Goal: Information Seeking & Learning: Understand process/instructions

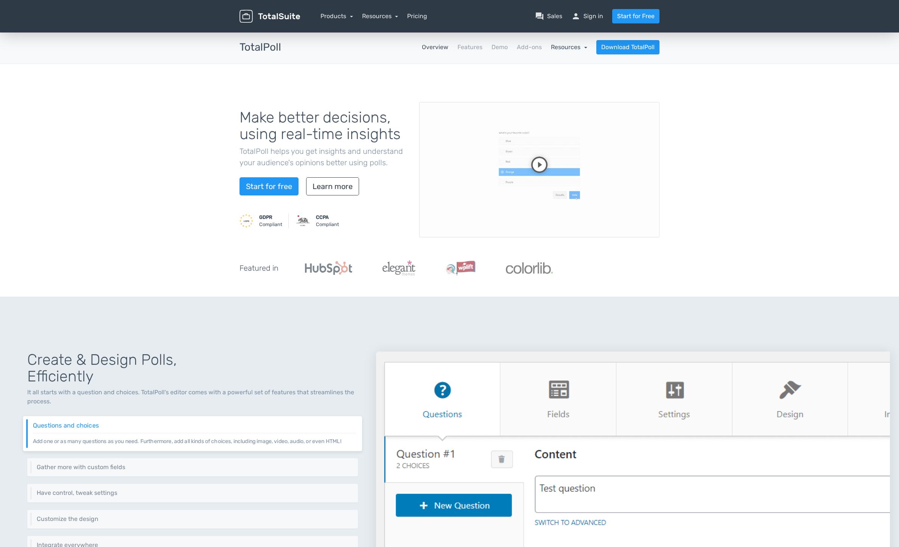
click at [552, 48] on link "Resources" at bounding box center [569, 46] width 36 height 7
click at [553, 69] on link "school Documentation" at bounding box center [551, 68] width 71 height 22
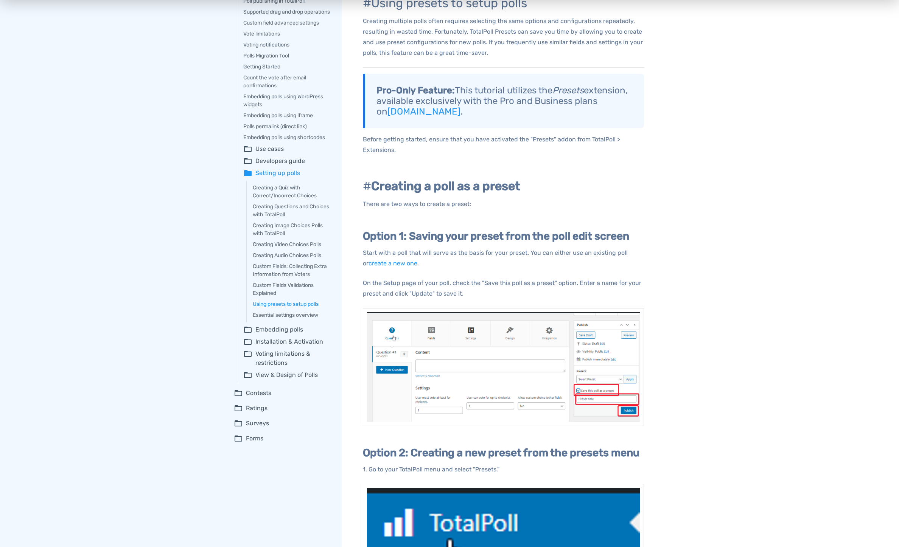
scroll to position [20, 0]
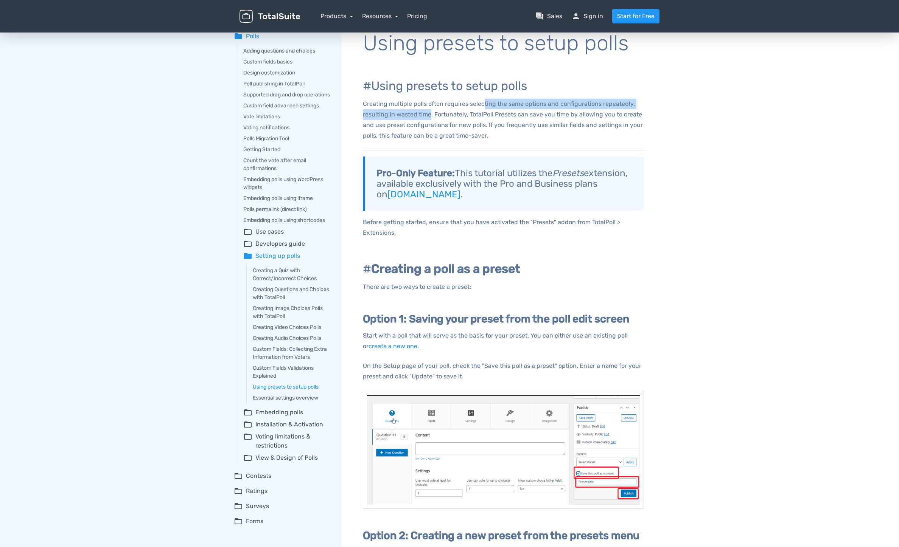
drag, startPoint x: 484, startPoint y: 102, endPoint x: 429, endPoint y: 115, distance: 56.7
click at [429, 115] on p "Creating multiple polls often requires selecting the same options and configura…" at bounding box center [503, 120] width 281 height 42
drag, startPoint x: 451, startPoint y: 114, endPoint x: 544, endPoint y: 123, distance: 93.0
click at [544, 123] on p "Creating multiple polls often requires selecting the same options and configura…" at bounding box center [503, 120] width 281 height 42
click at [561, 125] on p "Creating multiple polls often requires selecting the same options and configura…" at bounding box center [503, 120] width 281 height 42
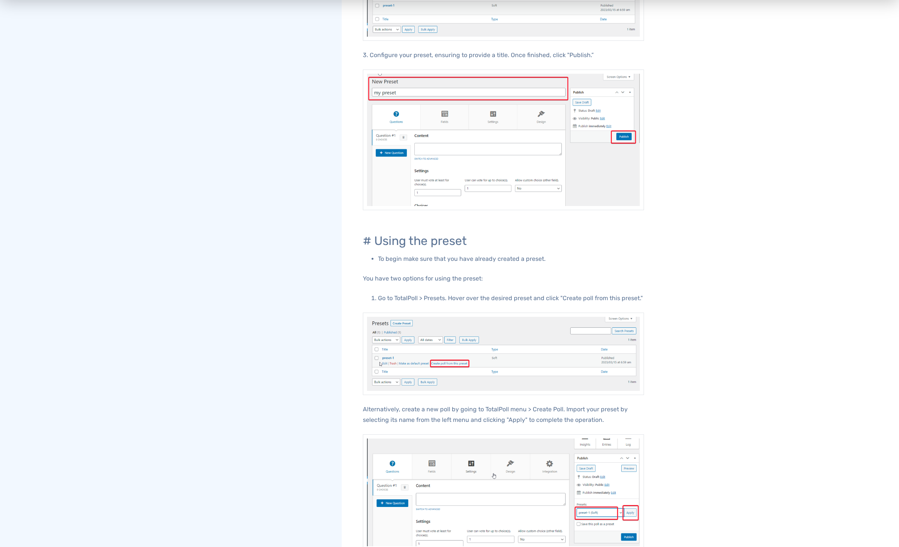
scroll to position [1452, 0]
